Goal: Find specific page/section: Find specific page/section

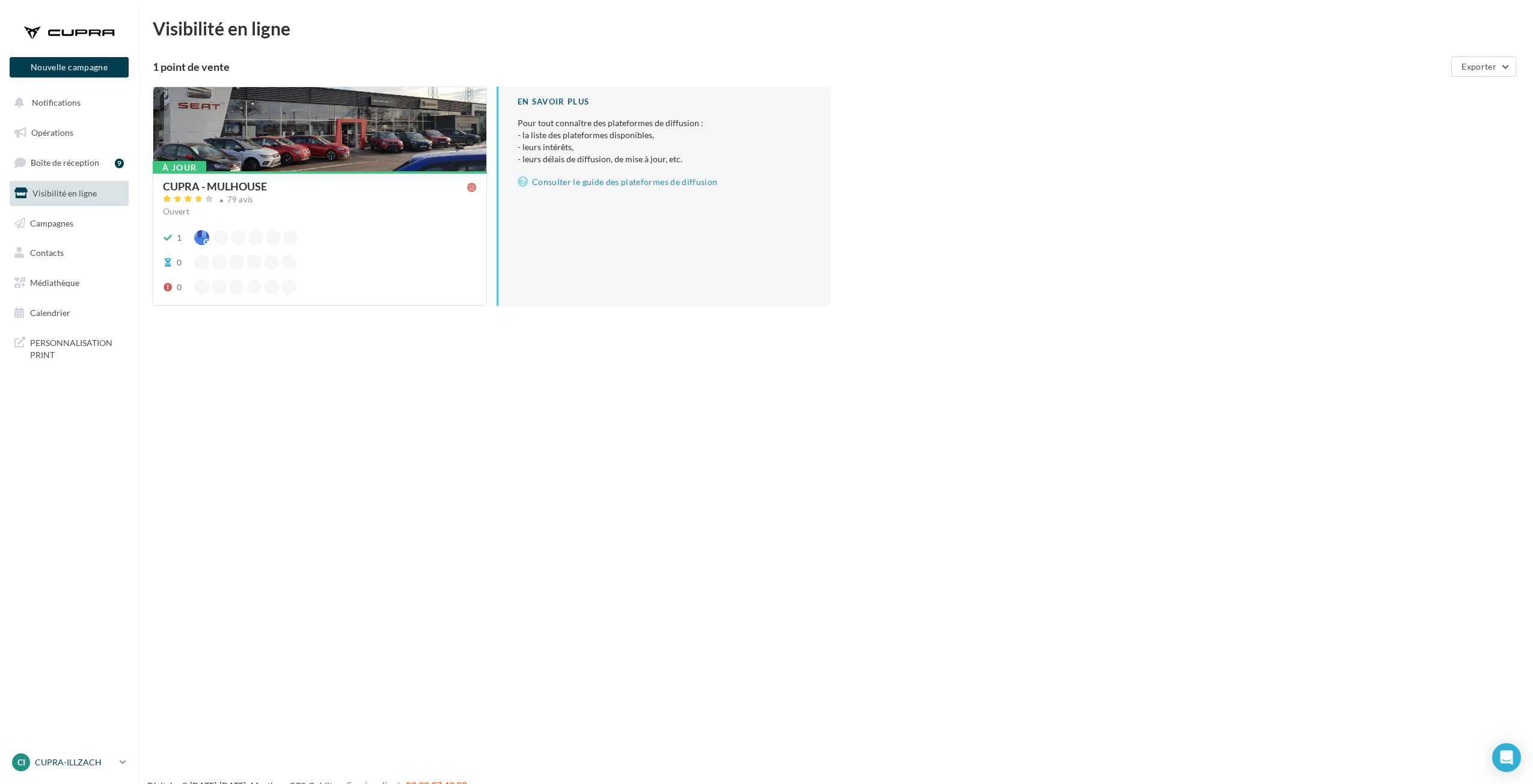
drag, startPoint x: 69, startPoint y: 749, endPoint x: 68, endPoint y: 759, distance: 10.0
click at [69, 751] on nav "Nouvelle campagne Nouvelle campagne Notifications Opérations Boîte de réception…" at bounding box center [69, 392] width 138 height 784
click at [68, 759] on p "CUPRA-ILLZACH" at bounding box center [75, 762] width 80 height 12
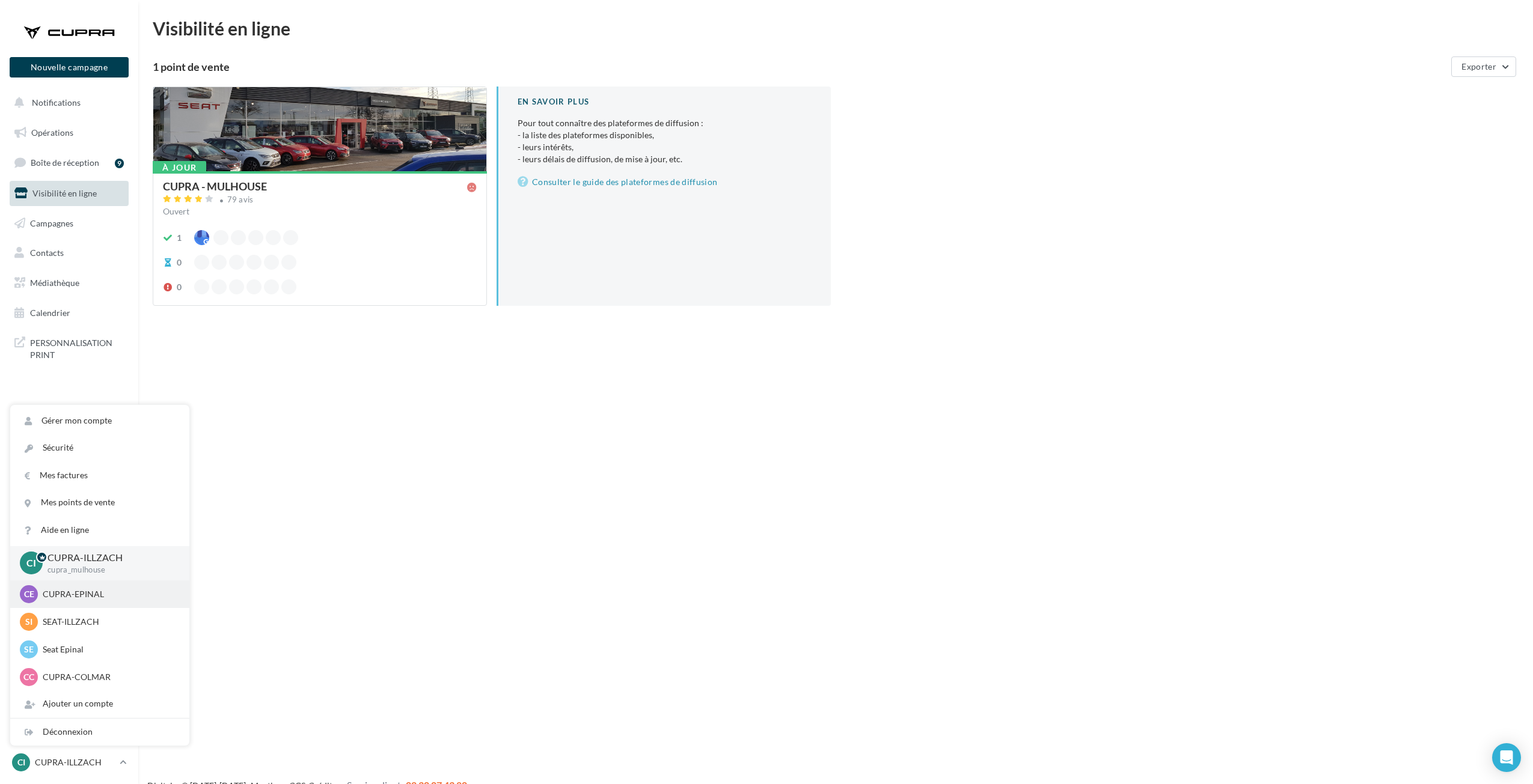
click at [92, 592] on p "CUPRA-EPINAL" at bounding box center [109, 594] width 133 height 12
click at [90, 594] on p "CUPRA-EPINAL" at bounding box center [109, 594] width 133 height 12
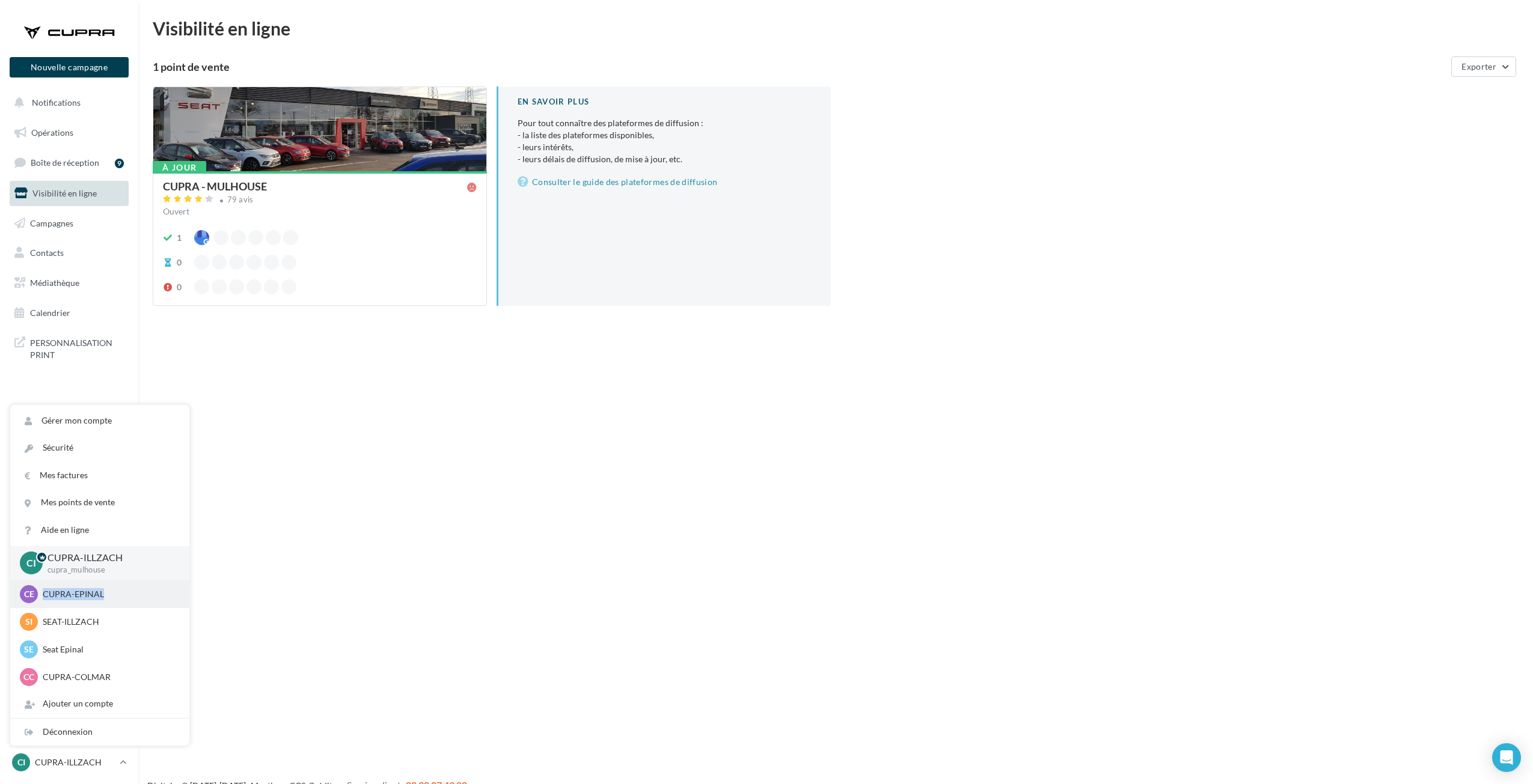
click at [166, 596] on p "CUPRA-EPINAL" at bounding box center [109, 594] width 133 height 12
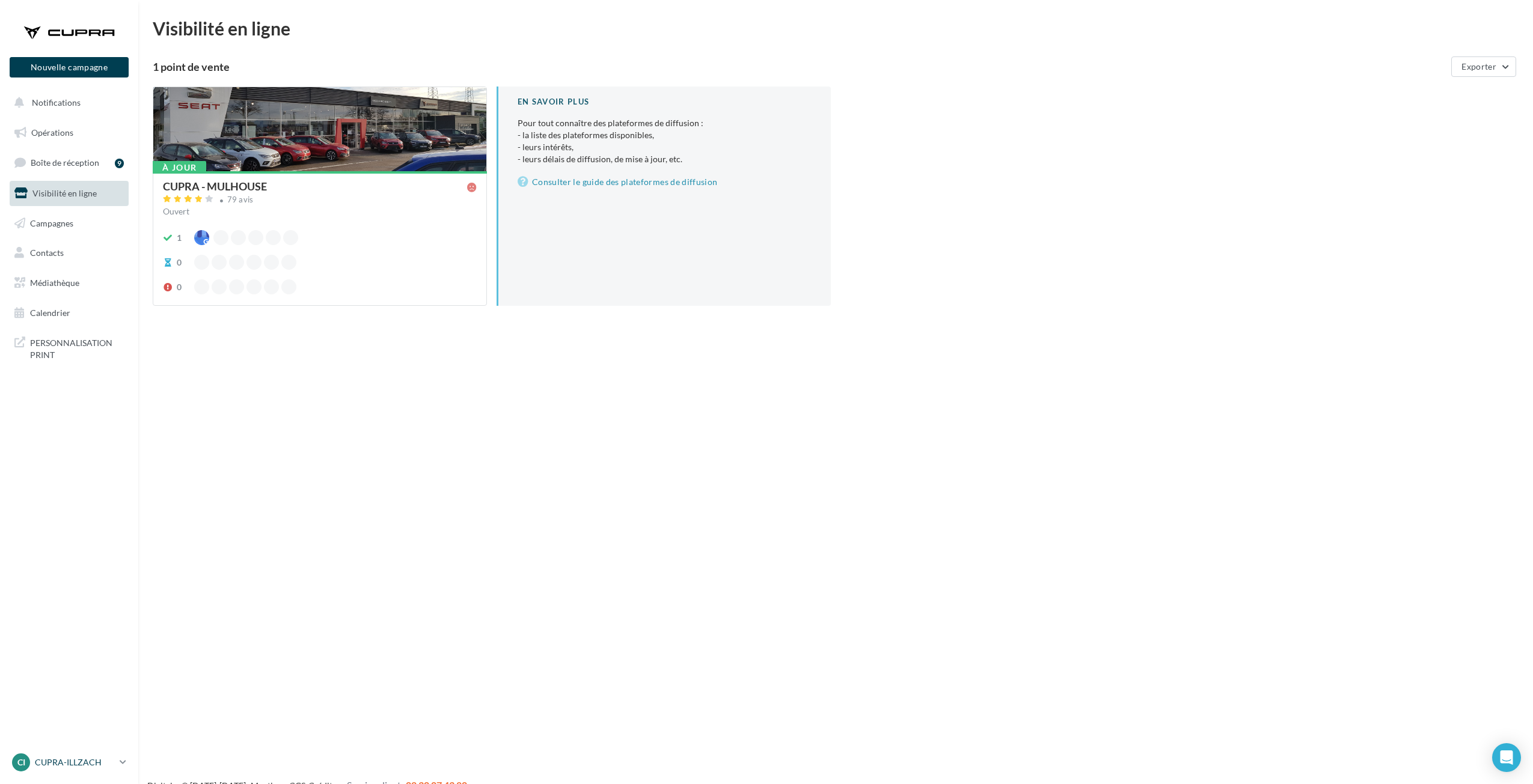
click at [49, 767] on p "CUPRA-ILLZACH" at bounding box center [75, 762] width 80 height 12
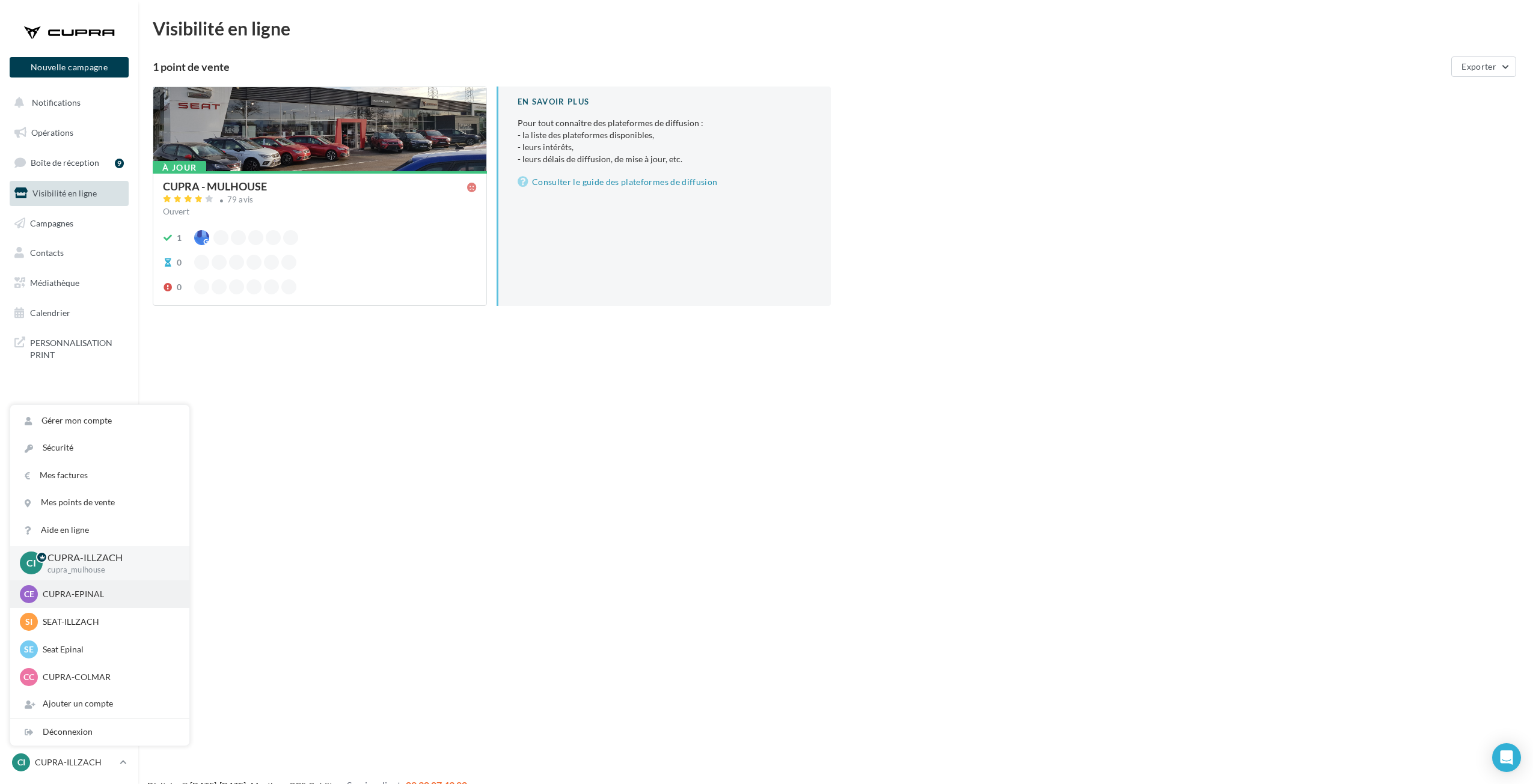
click at [93, 596] on p "CUPRA-EPINAL" at bounding box center [109, 594] width 133 height 12
